Goal: Transaction & Acquisition: Book appointment/travel/reservation

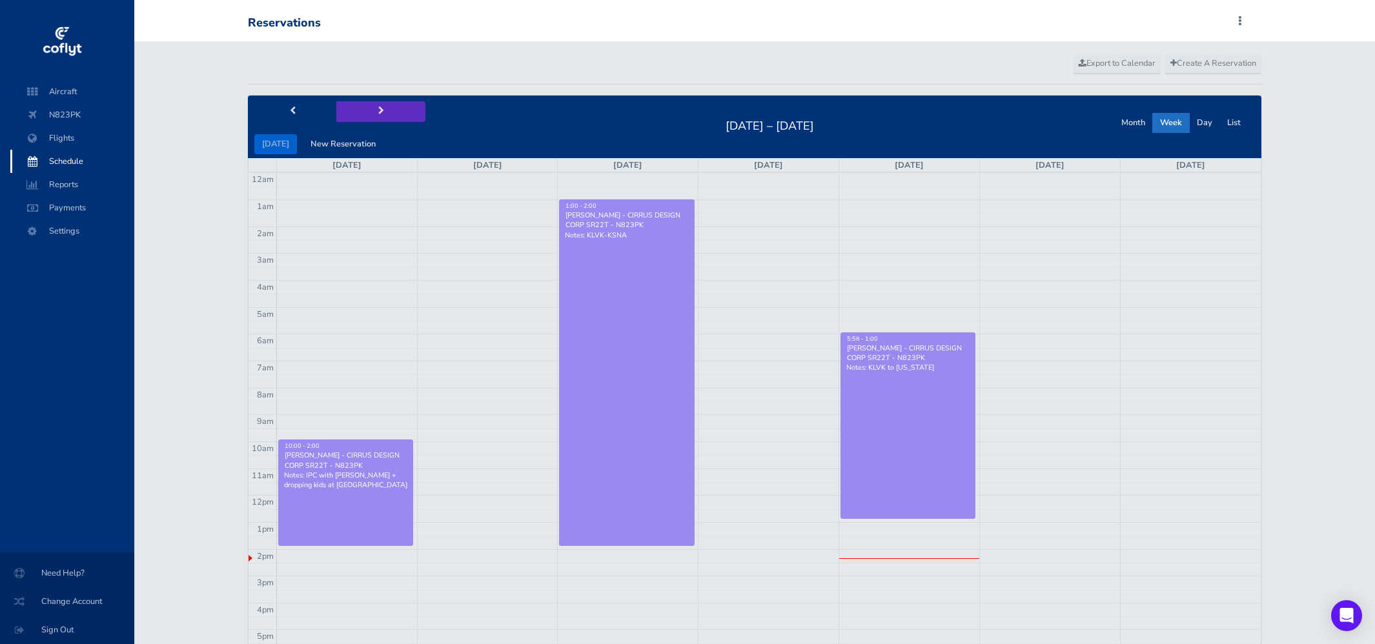
click at [383, 107] on button "next" at bounding box center [380, 111] width 89 height 20
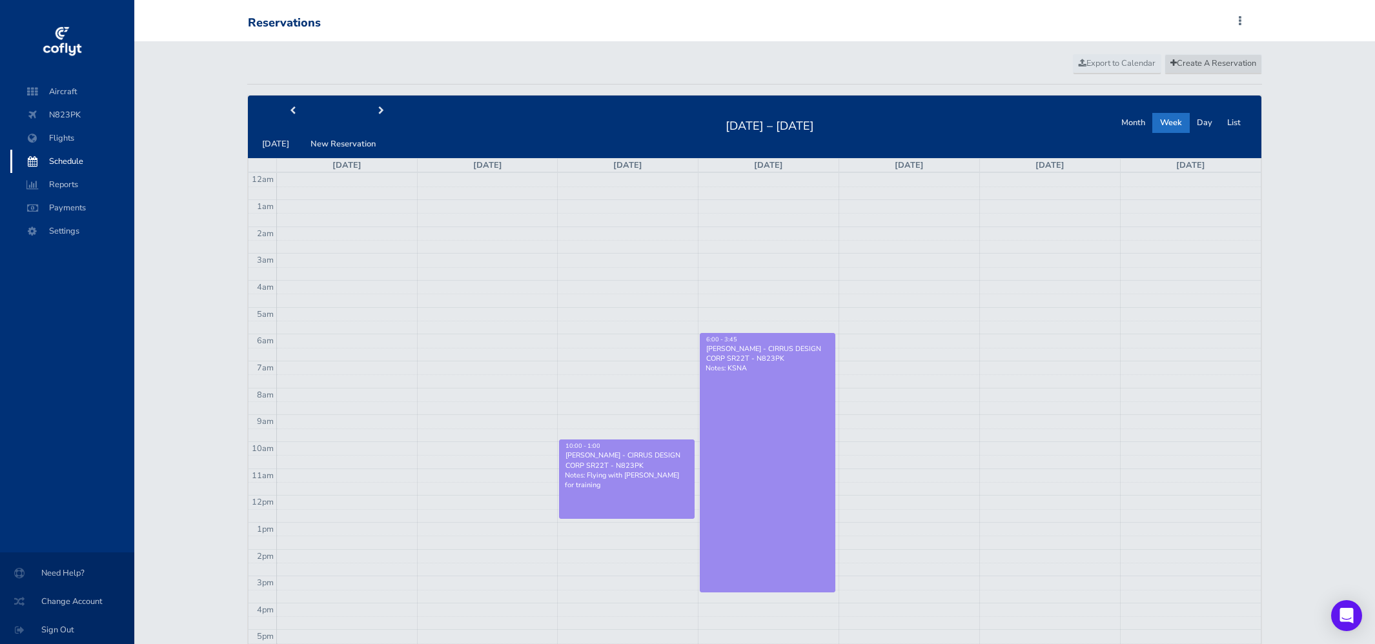
click at [1200, 59] on span "Create A Reservation" at bounding box center [1214, 63] width 86 height 12
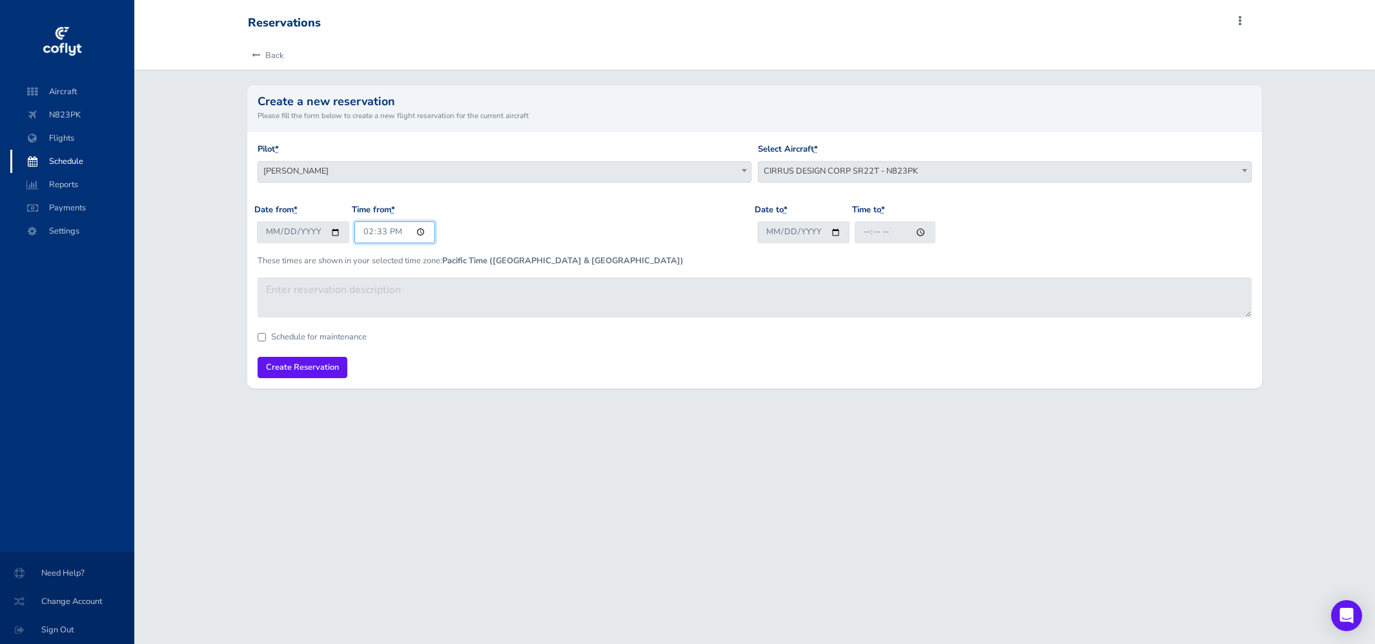
click at [378, 229] on input "14:33" at bounding box center [395, 232] width 81 height 21
click at [367, 231] on input "14:33" at bounding box center [395, 232] width 81 height 21
click at [273, 54] on link "Back" at bounding box center [266, 55] width 36 height 28
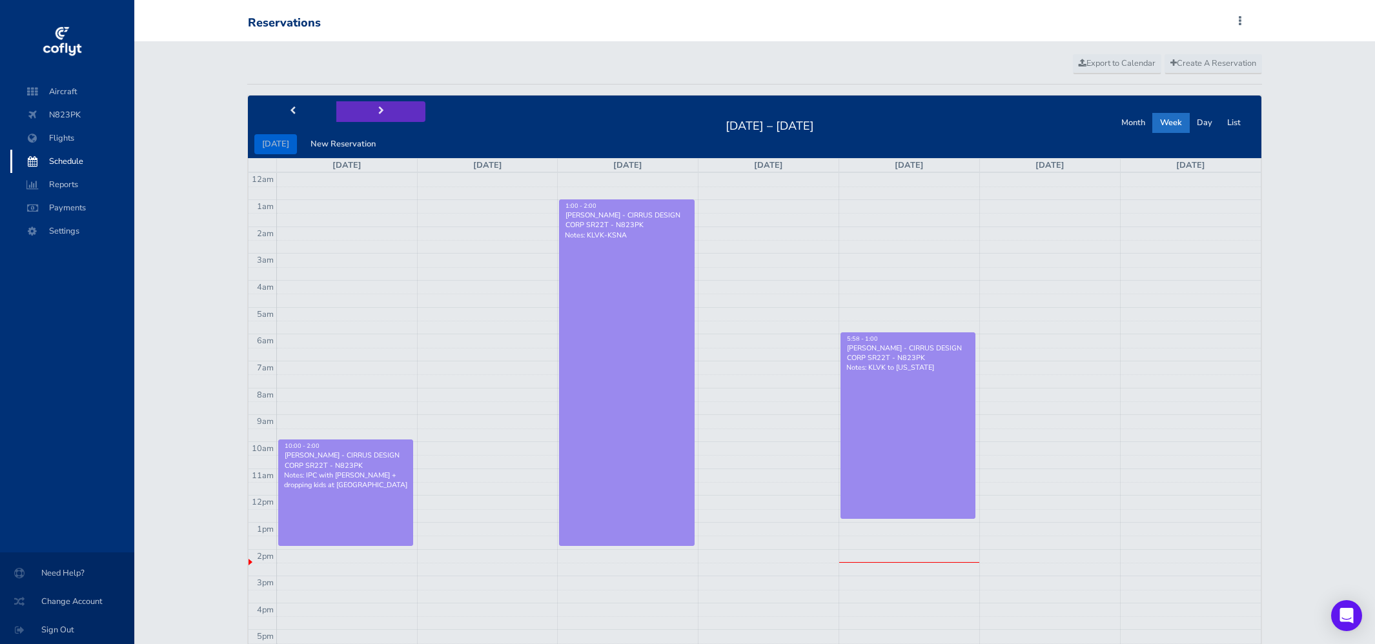
click at [378, 108] on span "next" at bounding box center [381, 111] width 6 height 8
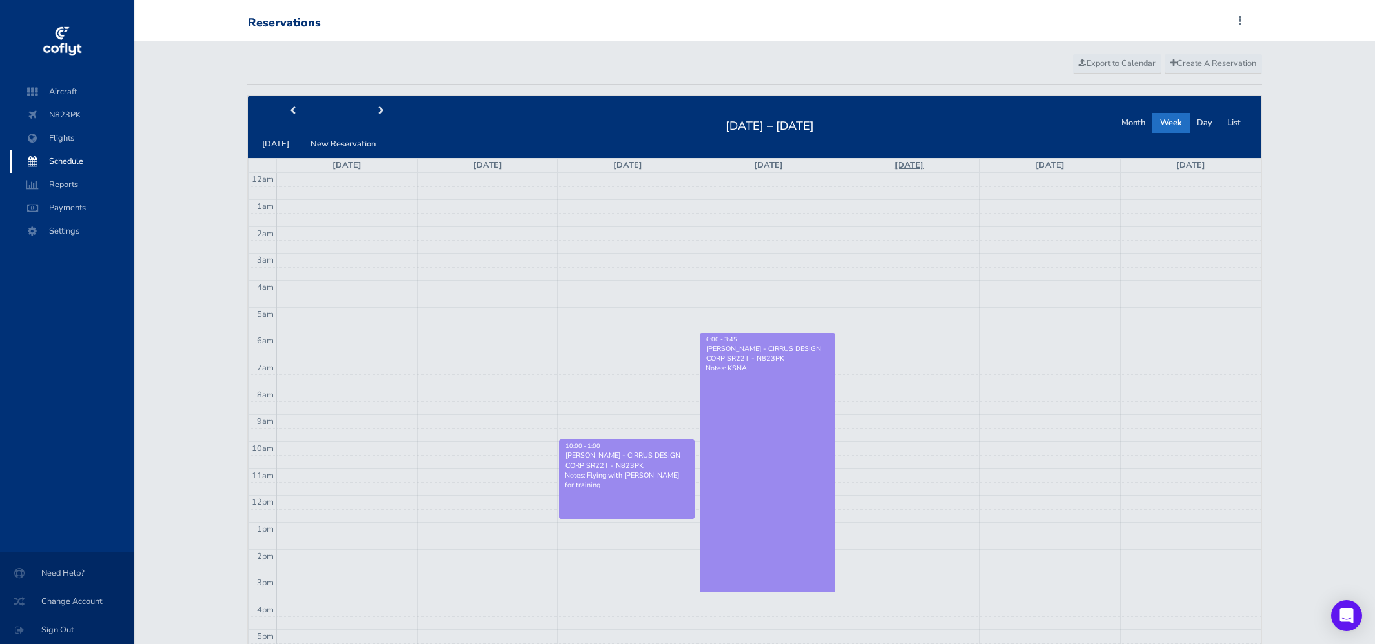
click at [916, 162] on link "[DATE]" at bounding box center [909, 166] width 29 height 12
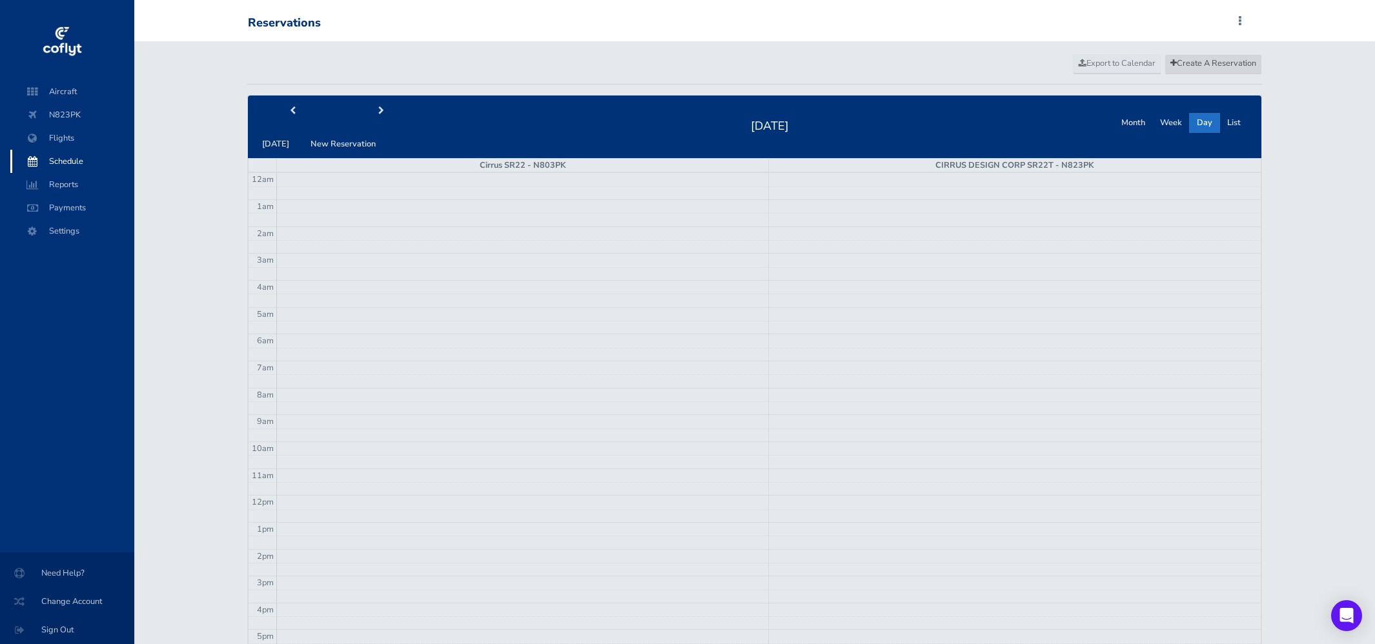
click at [1204, 57] on link "Create A Reservation" at bounding box center [1214, 63] width 98 height 19
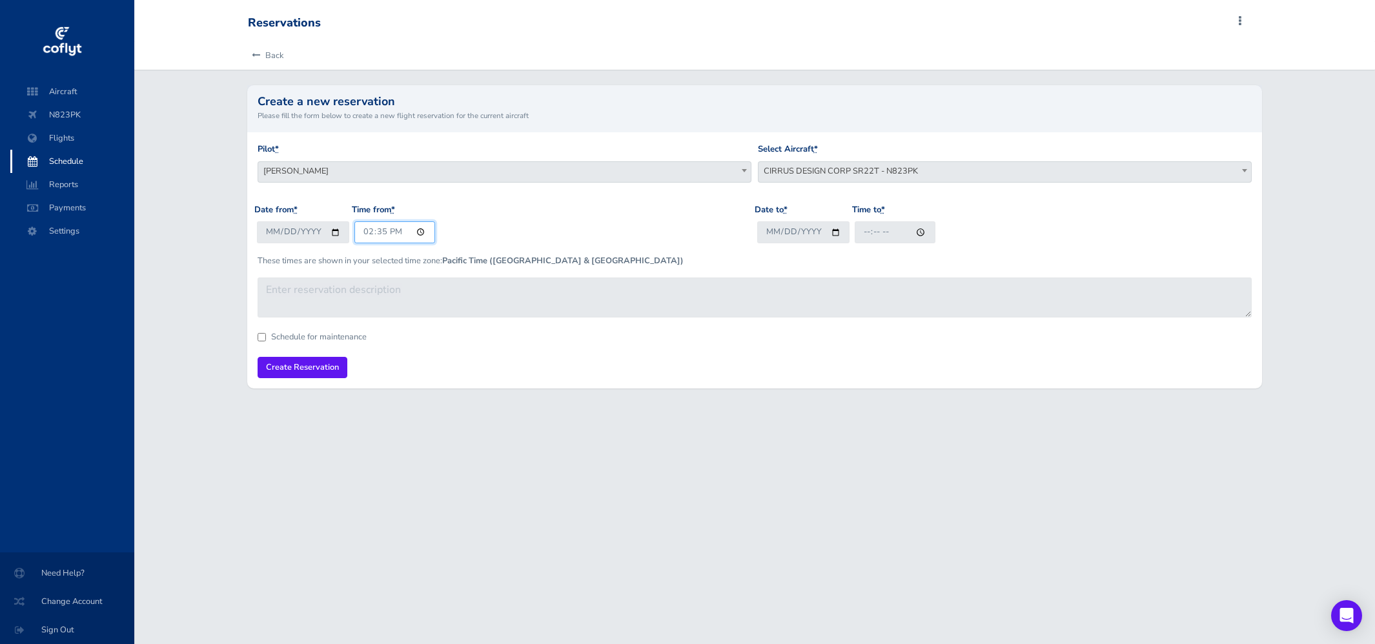
click at [367, 238] on input "14:35" at bounding box center [395, 232] width 81 height 21
type input "12:00"
click at [775, 236] on input "Date to *" at bounding box center [803, 232] width 92 height 21
click at [838, 228] on input "Date to *" at bounding box center [803, 232] width 92 height 21
click at [832, 231] on input "Date to *" at bounding box center [803, 232] width 92 height 21
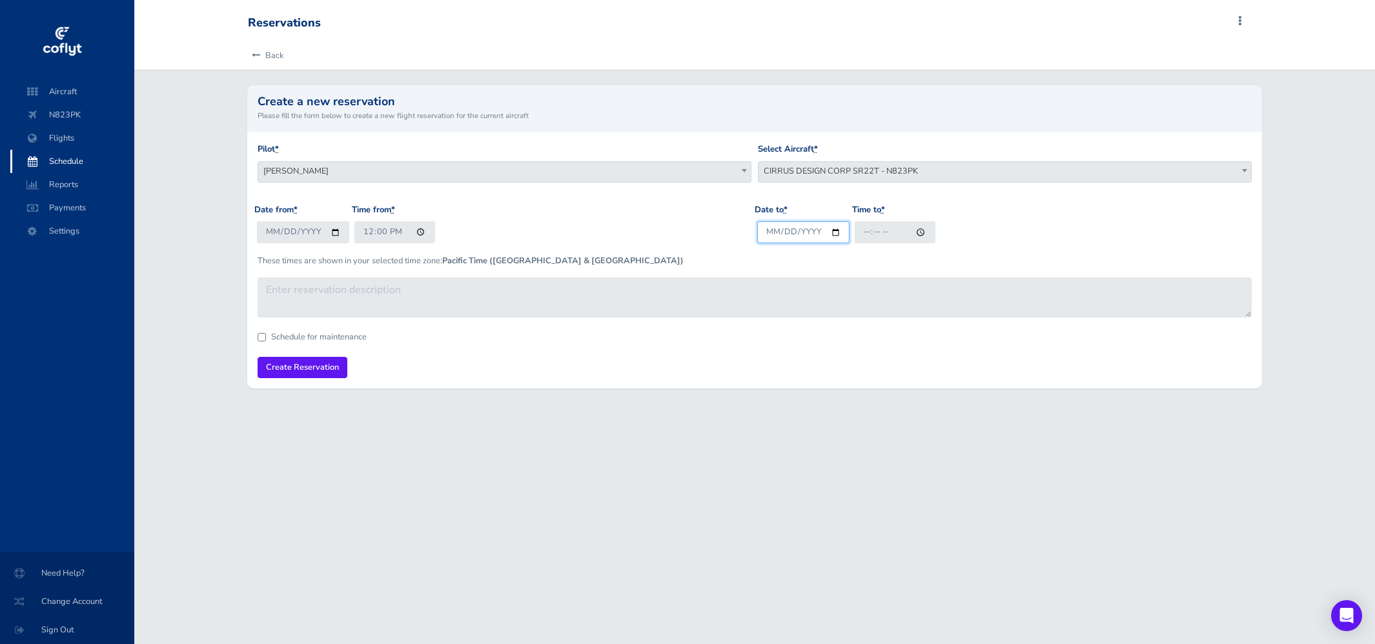
type input "[DATE]"
click at [862, 231] on input "Time to *" at bounding box center [895, 232] width 81 height 21
type input "15:00"
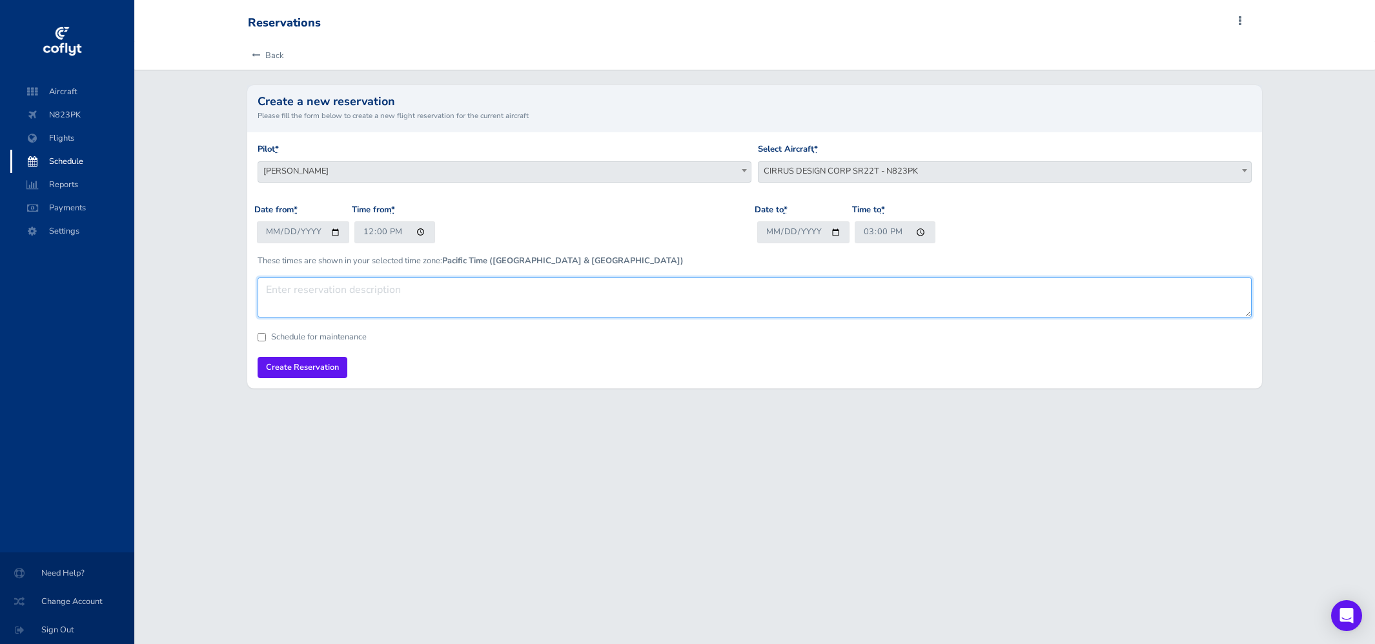
click at [380, 291] on textarea at bounding box center [755, 298] width 994 height 40
type textarea "Flying w/ Keith"
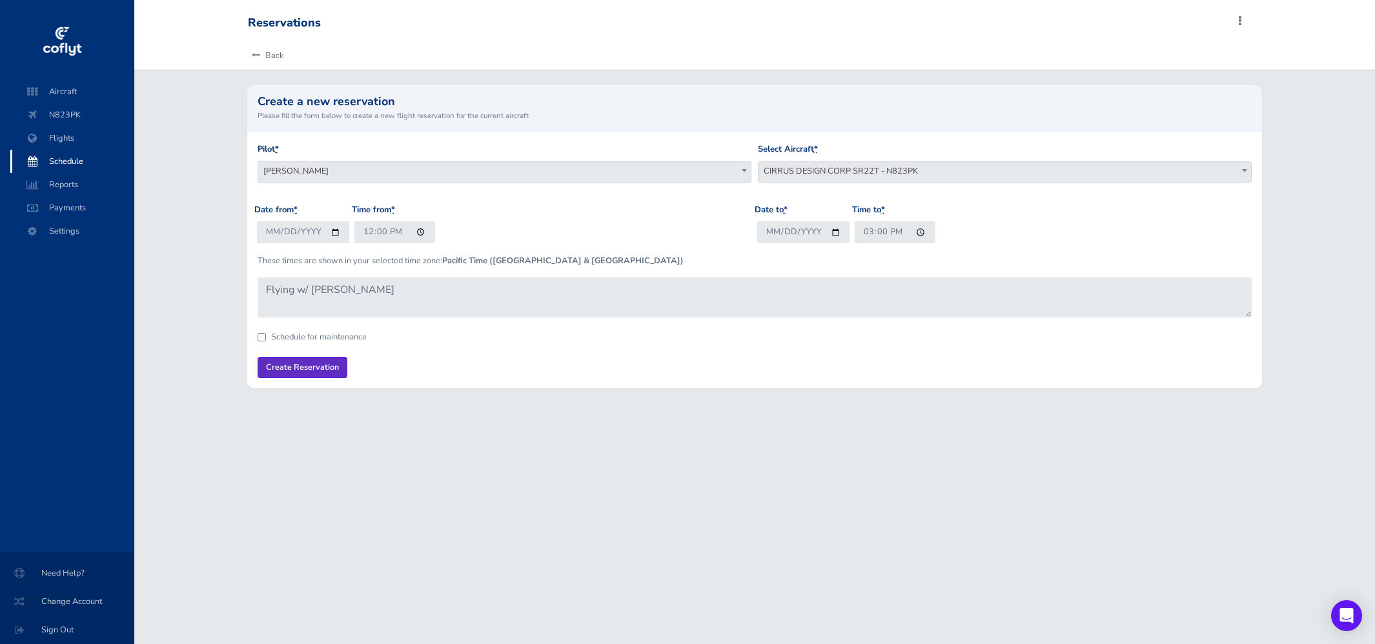
click at [307, 375] on input "Create Reservation" at bounding box center [303, 367] width 90 height 21
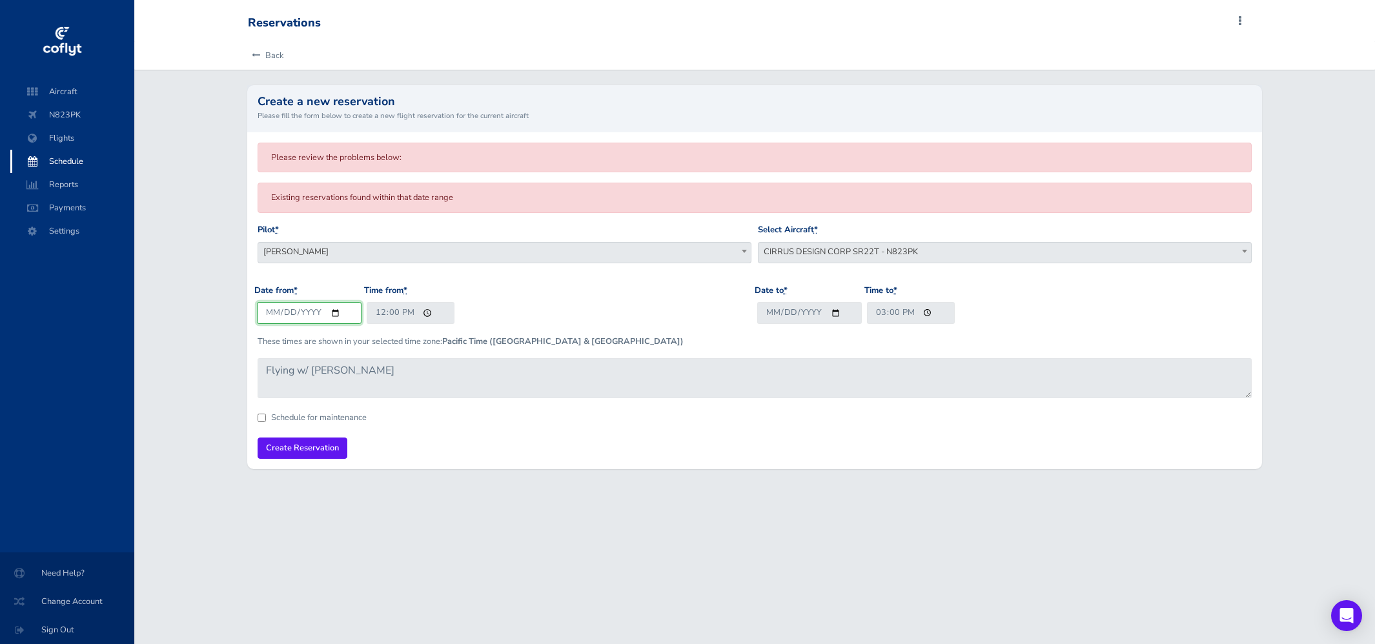
click at [296, 315] on input "[DATE]" at bounding box center [309, 312] width 105 height 21
click at [330, 315] on input "[DATE]" at bounding box center [309, 312] width 105 height 21
type input "2025-08-21"
click at [825, 312] on input "[DATE]" at bounding box center [809, 312] width 105 height 21
type input "2025-08-21"
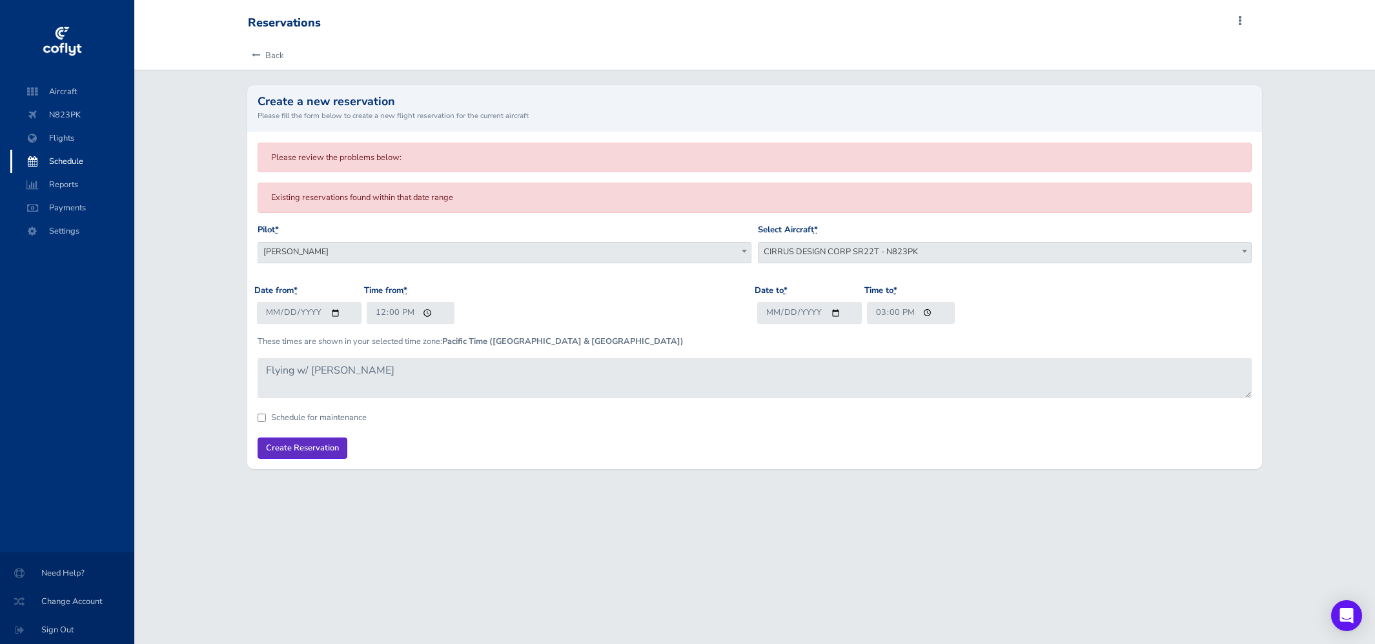
click at [327, 447] on input "Create Reservation" at bounding box center [303, 448] width 90 height 21
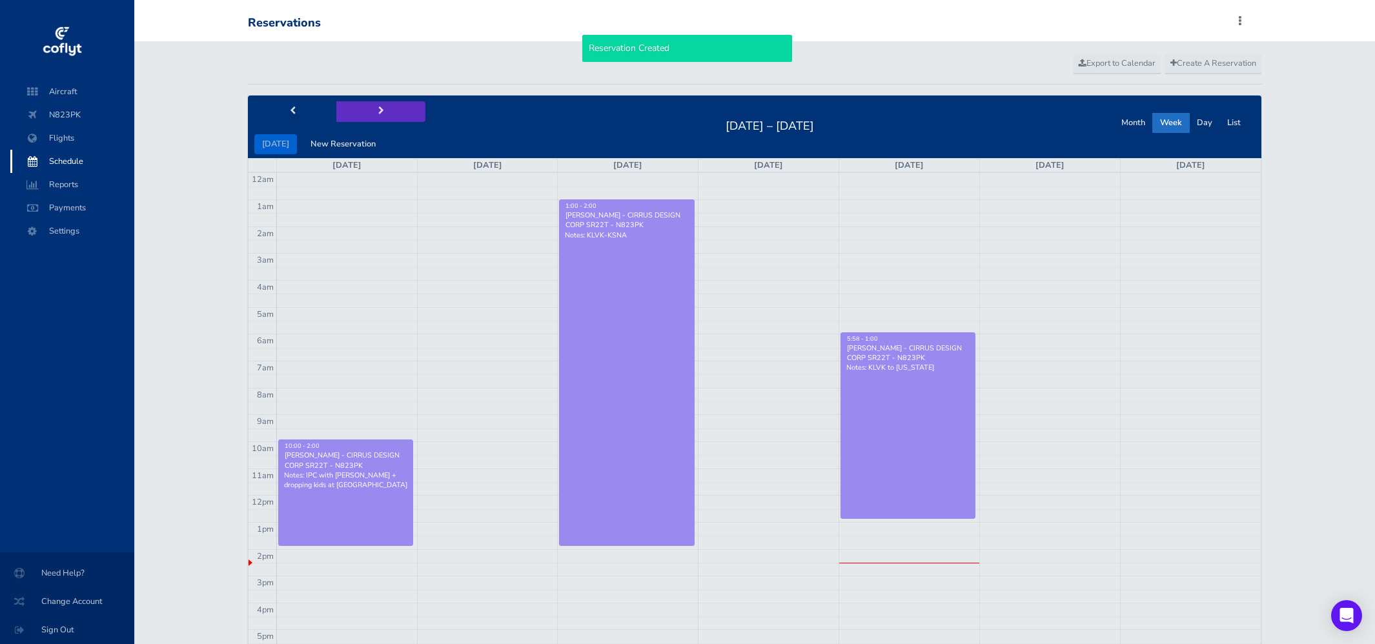
click at [373, 120] on button "next" at bounding box center [380, 111] width 89 height 20
